Goal: Task Accomplishment & Management: Use online tool/utility

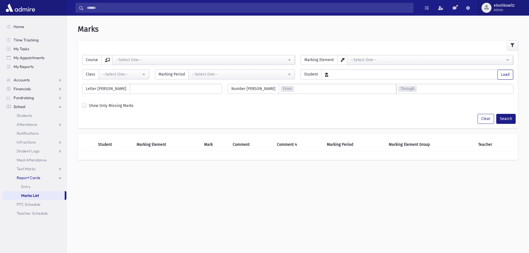
click at [490, 8] on div "button" at bounding box center [487, 8] width 10 height 10
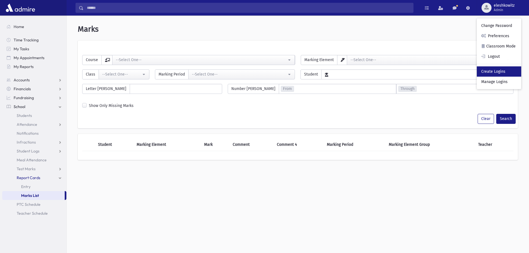
click at [497, 74] on link "Create Logins" at bounding box center [499, 71] width 44 height 10
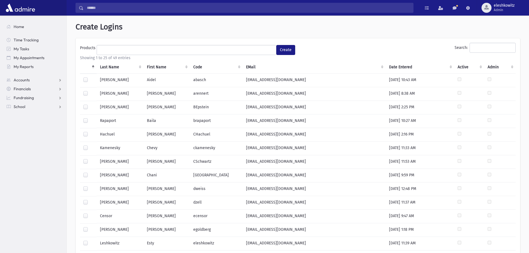
select select
click at [119, 51] on ul at bounding box center [186, 49] width 179 height 8
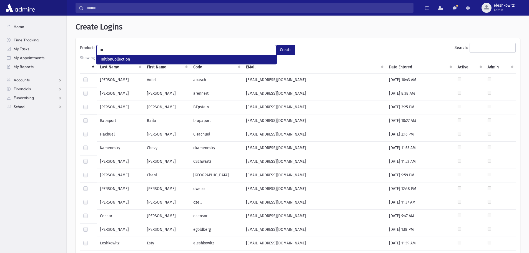
type input "*"
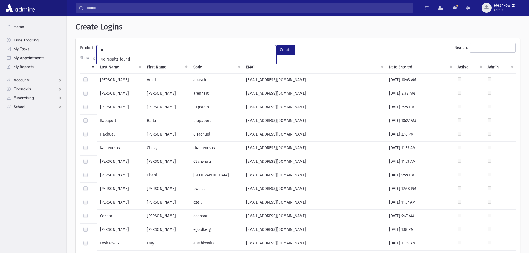
type input "*"
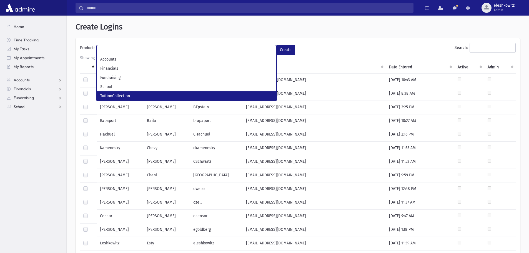
click at [42, 134] on section "Home Time Tracking My Tasks My Appointments My Reports Accounts Accounts Accoun…" at bounding box center [33, 134] width 66 height 237
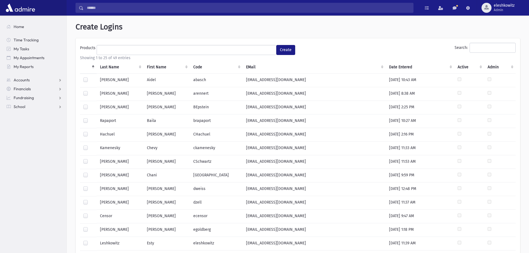
click at [94, 65] on th "\a\a : activate to sort column descending" at bounding box center [88, 67] width 17 height 13
click at [94, 65] on th "\a\a : activate to sort column ascending" at bounding box center [88, 67] width 17 height 13
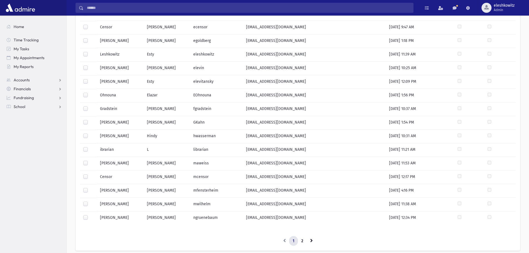
scroll to position [211, 0]
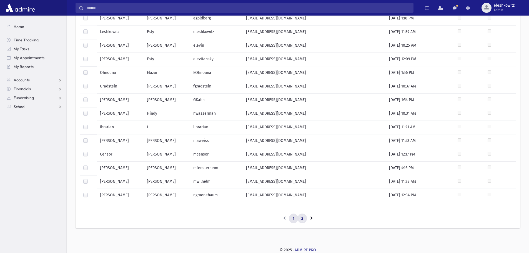
click at [301, 219] on link "2" at bounding box center [302, 219] width 9 height 10
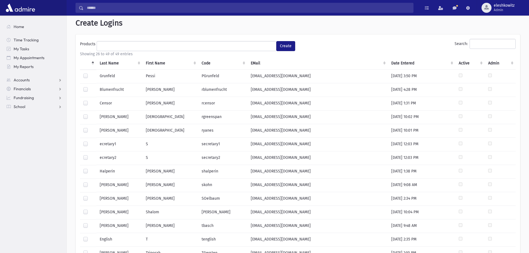
scroll to position [3, 0]
click at [504, 6] on span "eleshkowitz" at bounding box center [504, 5] width 21 height 4
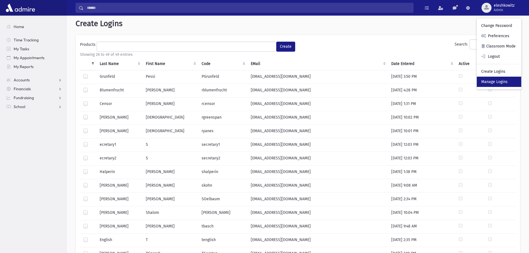
click at [490, 82] on link "Manage Logins" at bounding box center [499, 82] width 44 height 10
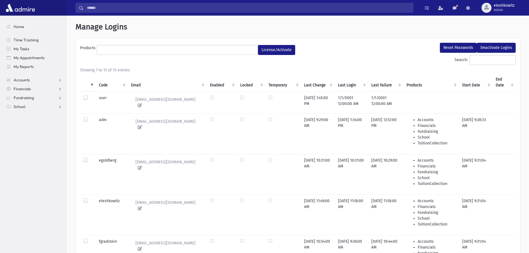
select select
click at [497, 6] on span "eleshkowitz" at bounding box center [504, 5] width 21 height 4
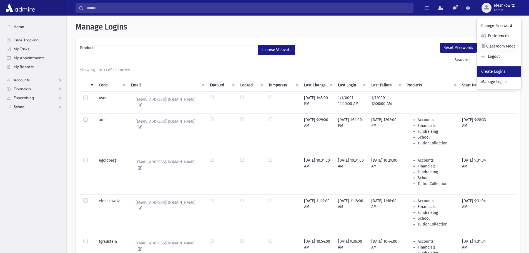
click at [491, 70] on link "Create Logins" at bounding box center [499, 71] width 44 height 10
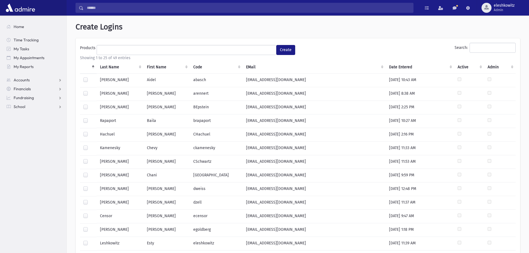
click at [223, 43] on div "**********" at bounding box center [187, 49] width 215 height 12
click at [221, 46] on ul at bounding box center [186, 49] width 179 height 8
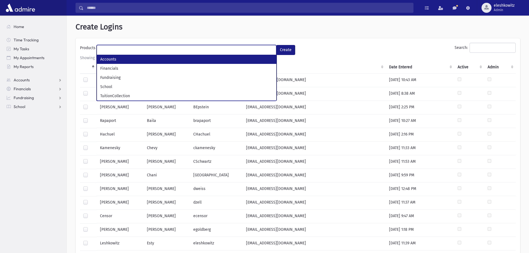
select select "*"
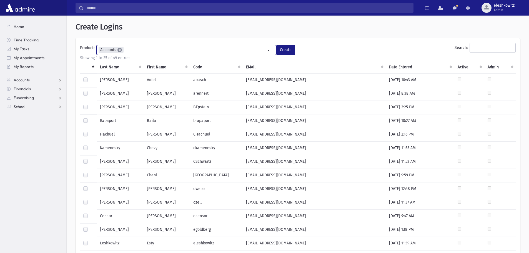
click at [121, 50] on span "×" at bounding box center [119, 50] width 4 height 4
select select
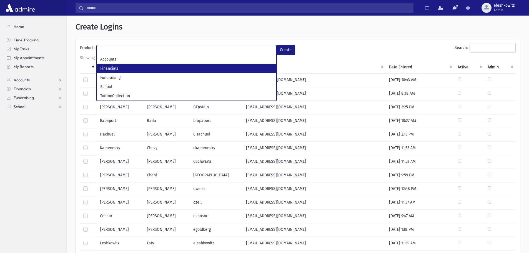
click at [375, 49] on div "Search:" at bounding box center [408, 49] width 215 height 12
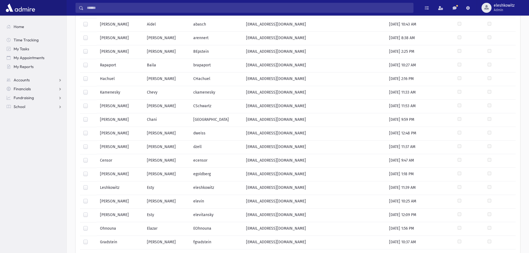
scroll to position [194, 0]
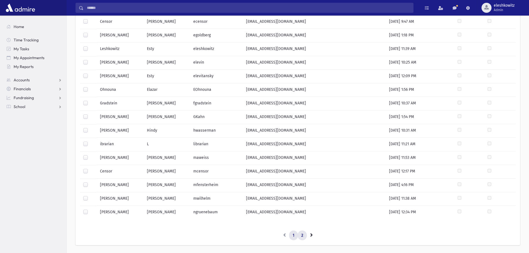
click at [303, 236] on link "2" at bounding box center [302, 236] width 9 height 10
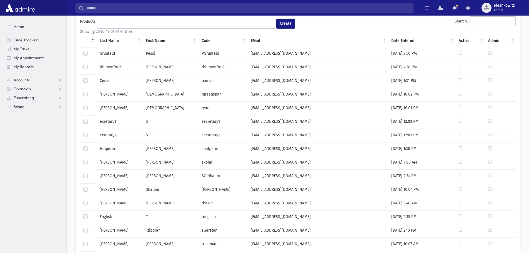
scroll to position [0, 0]
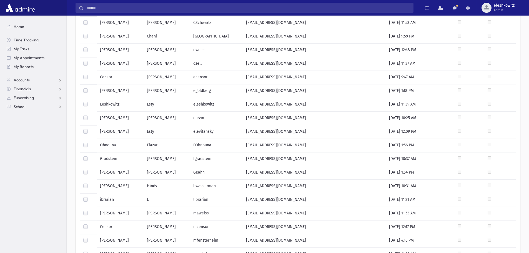
scroll to position [211, 0]
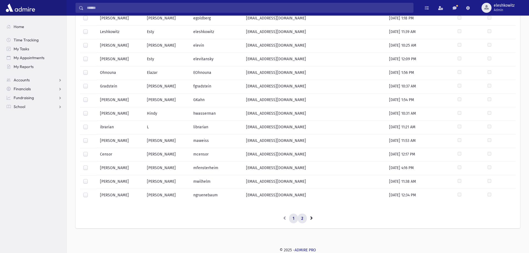
click at [301, 215] on link "2" at bounding box center [302, 219] width 9 height 10
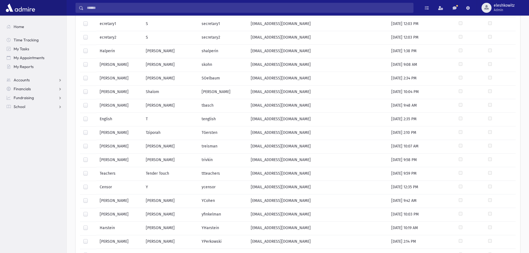
scroll to position [114, 0]
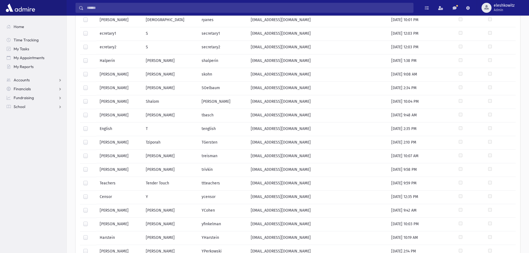
click at [90, 44] on label at bounding box center [90, 44] width 0 height 0
click at [90, 31] on label at bounding box center [90, 31] width 0 height 0
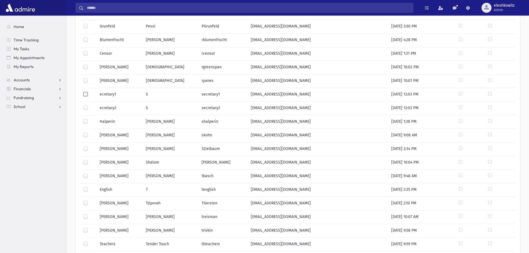
scroll to position [0, 0]
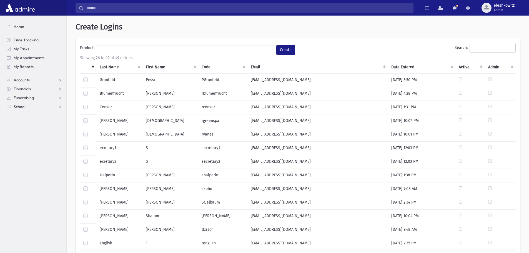
click at [259, 50] on ul at bounding box center [186, 49] width 179 height 8
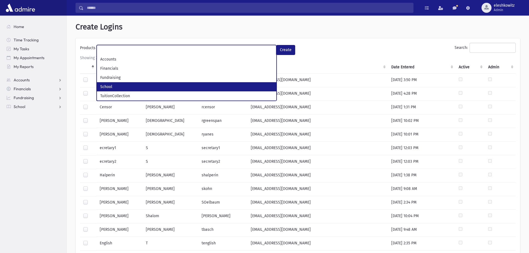
select select "*"
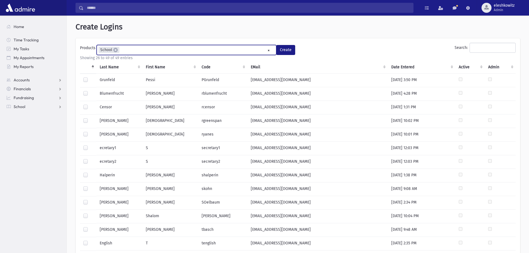
scroll to position [15, 0]
click at [282, 47] on button "Create" at bounding box center [285, 50] width 19 height 10
